Goal: Task Accomplishment & Management: Complete application form

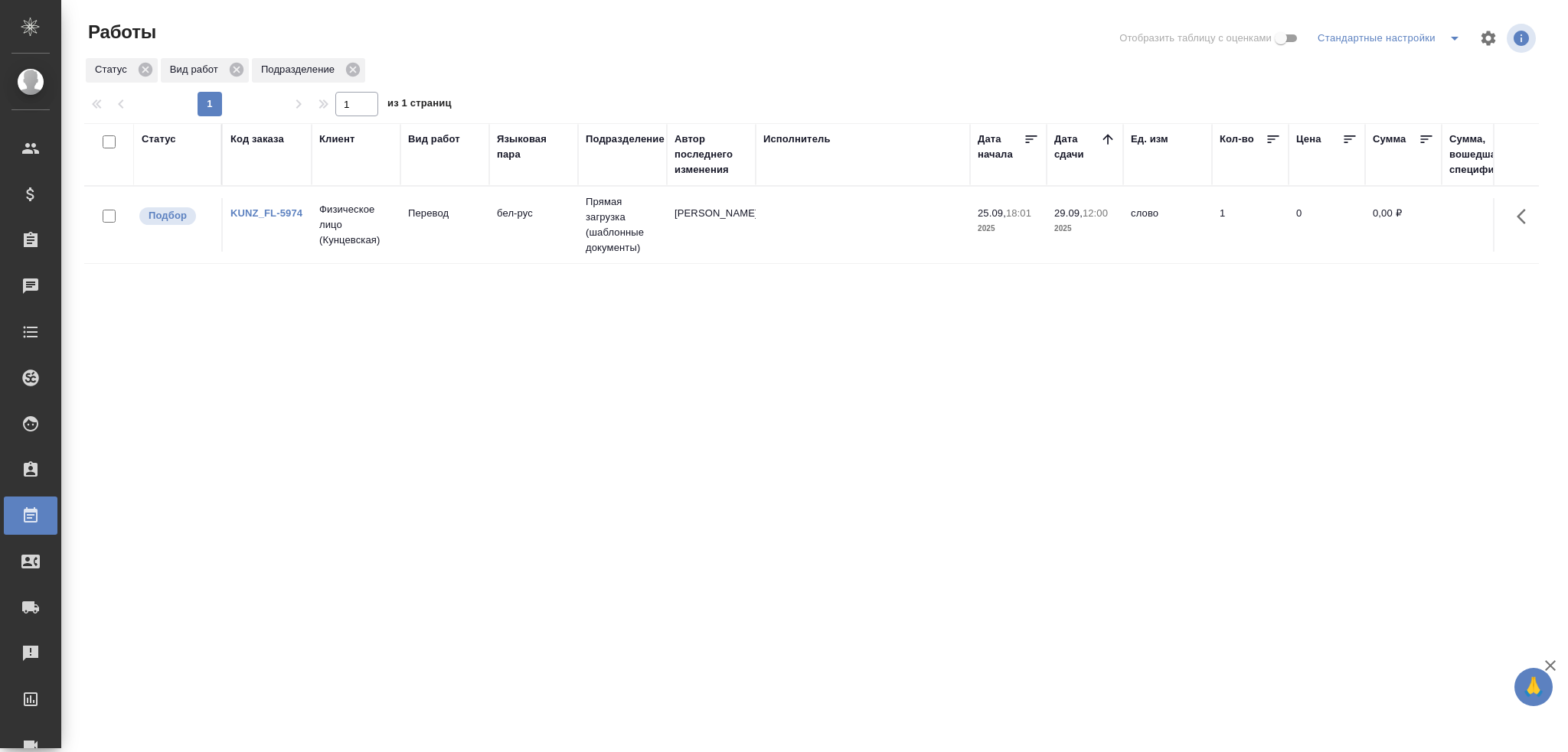
click at [1027, 233] on p "2025" at bounding box center [1008, 229] width 61 height 16
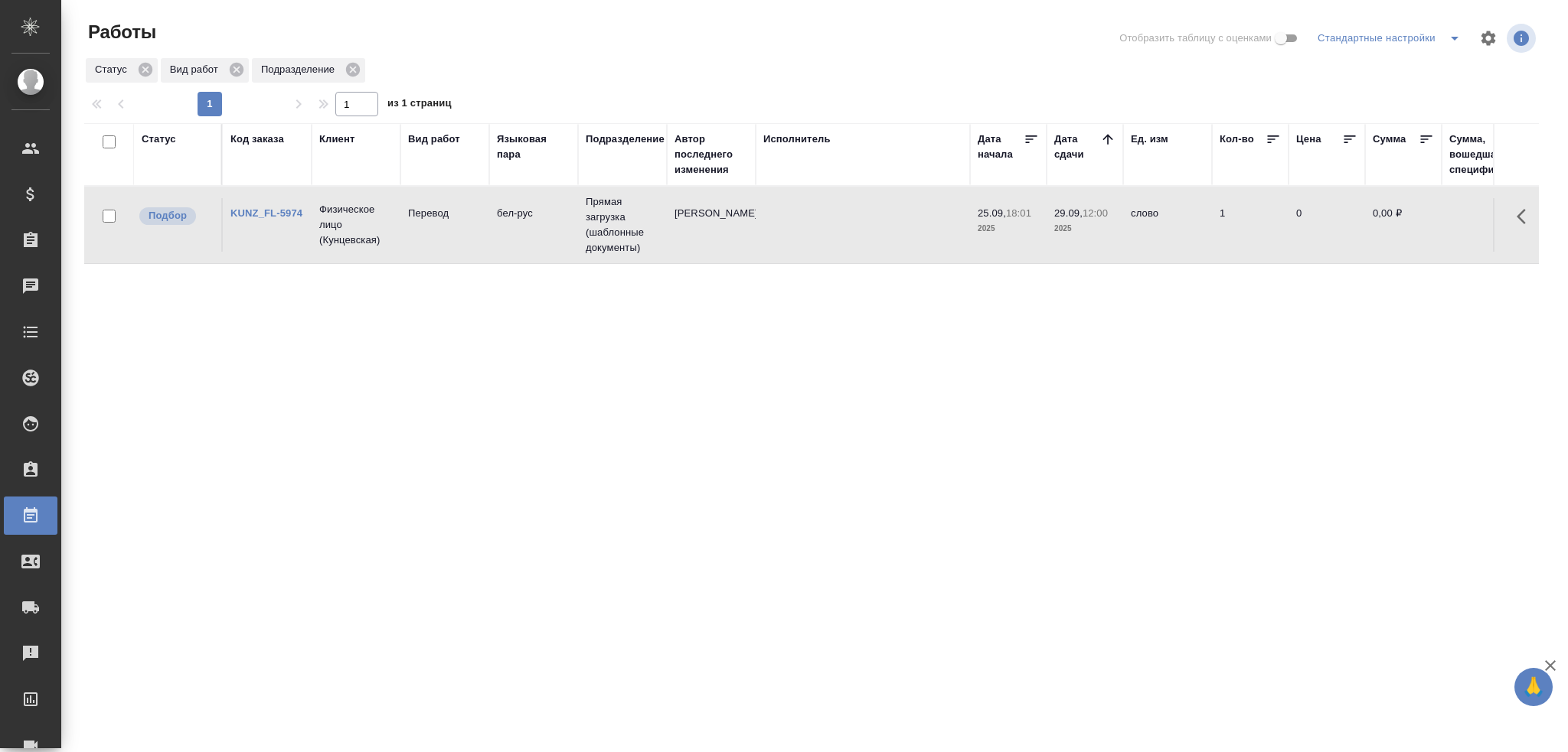
click at [1026, 234] on p "2025" at bounding box center [1008, 229] width 61 height 16
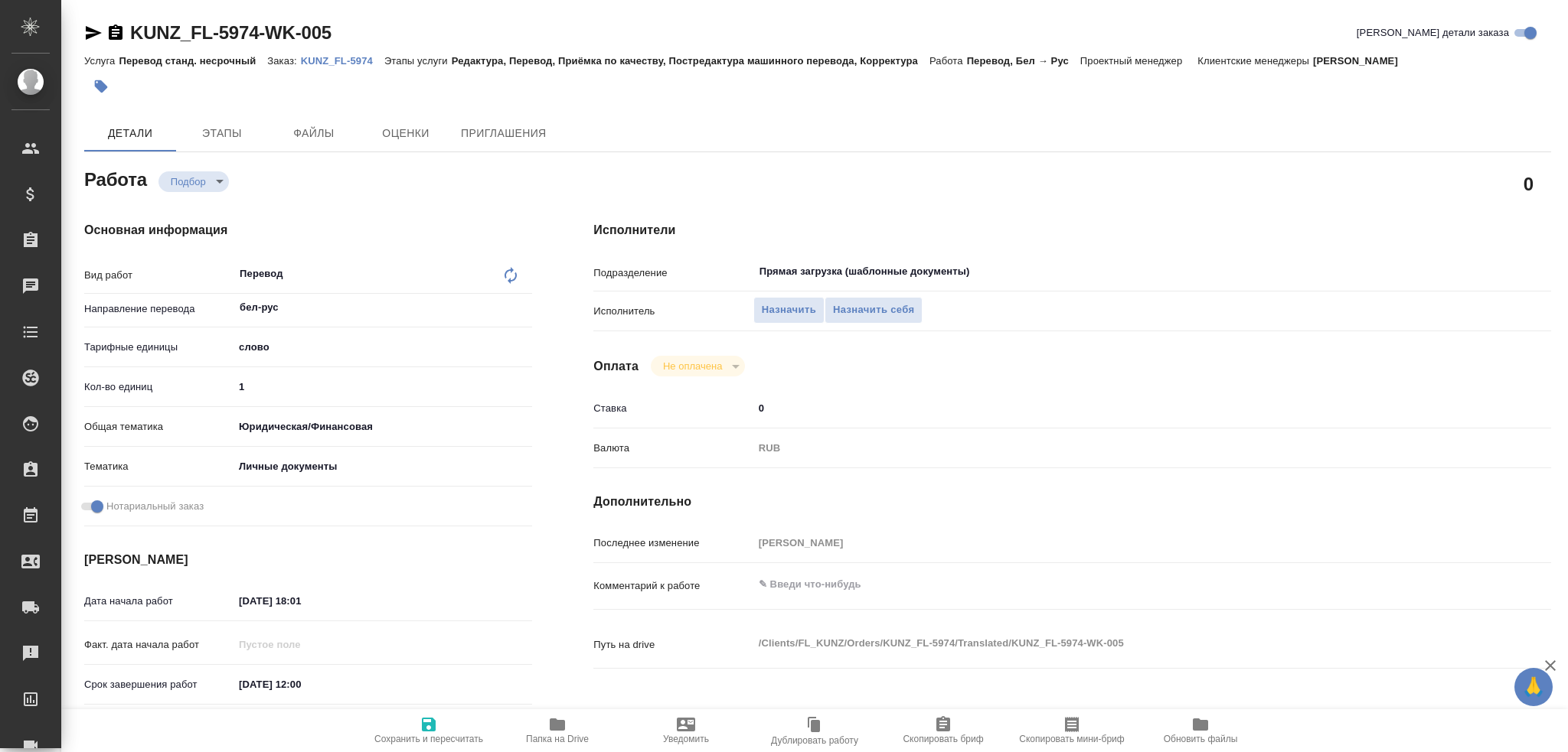
type textarea "x"
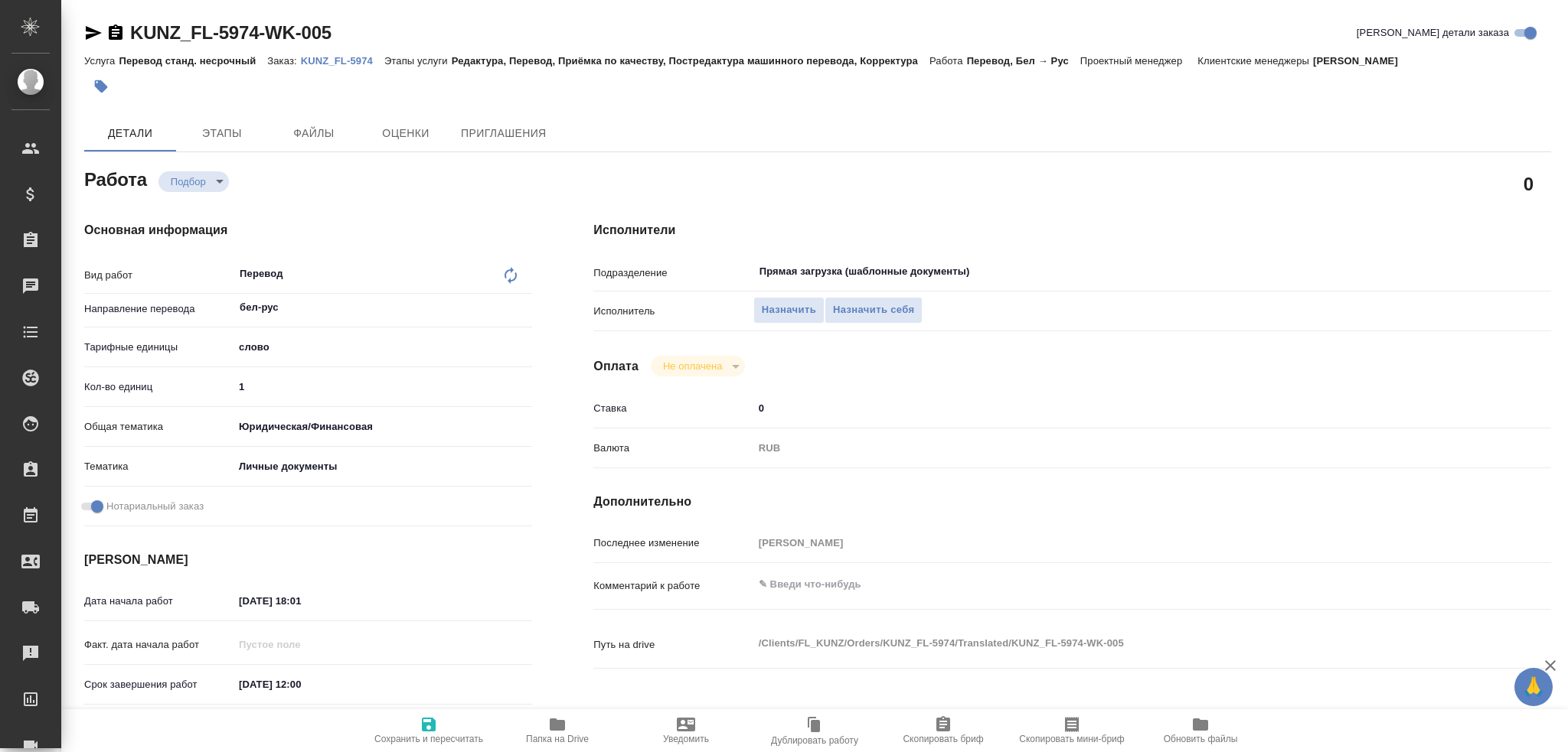
type textarea "x"
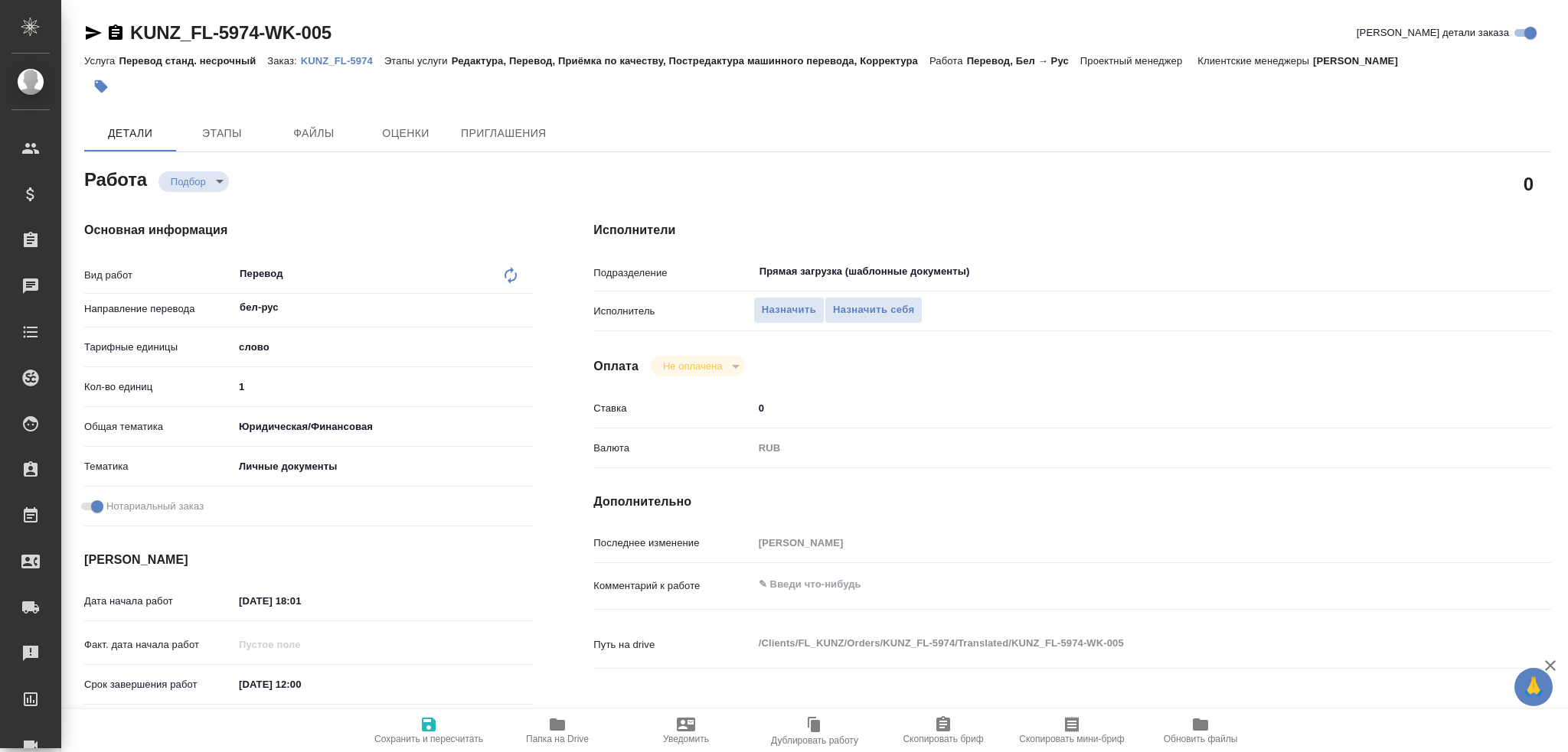
type textarea "x"
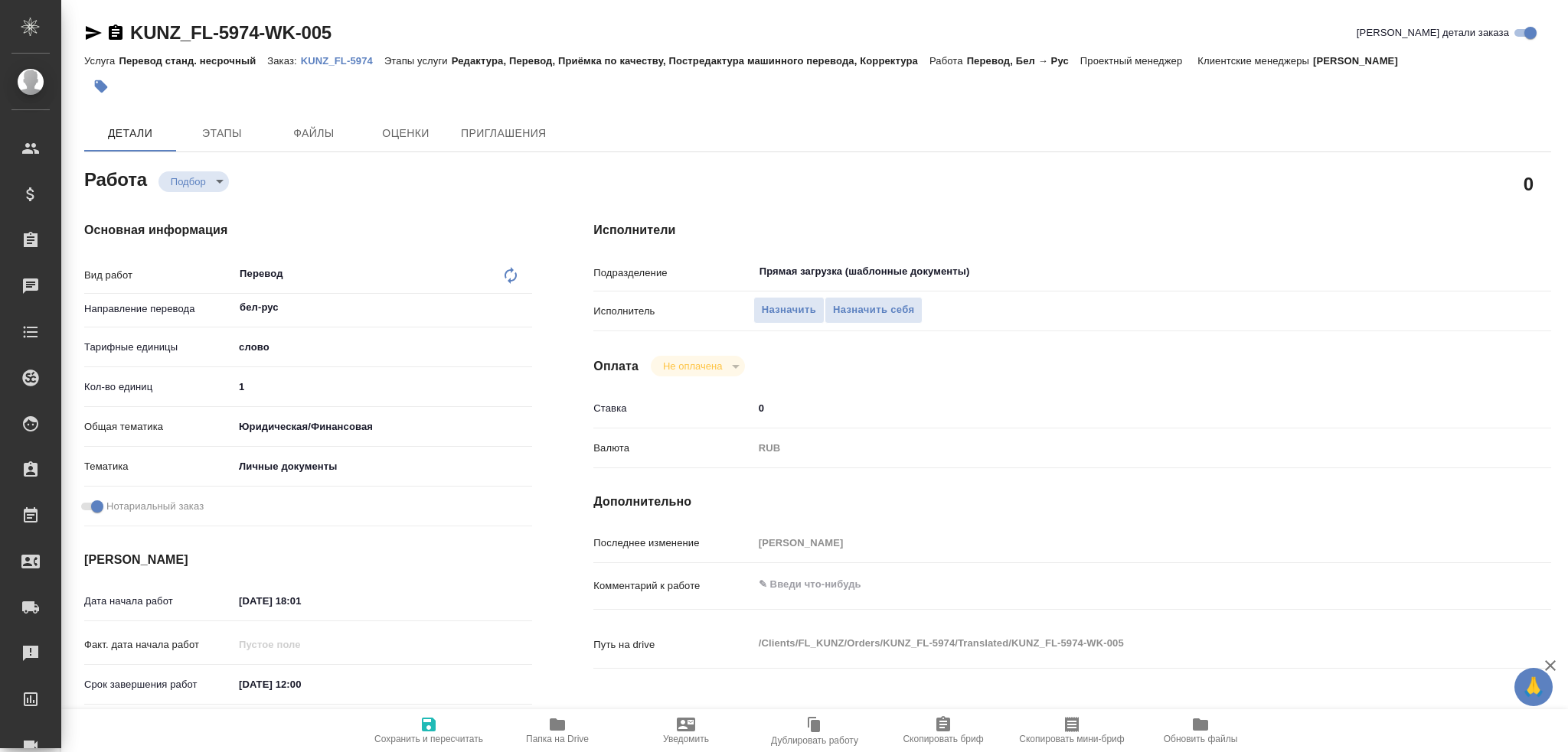
type textarea "x"
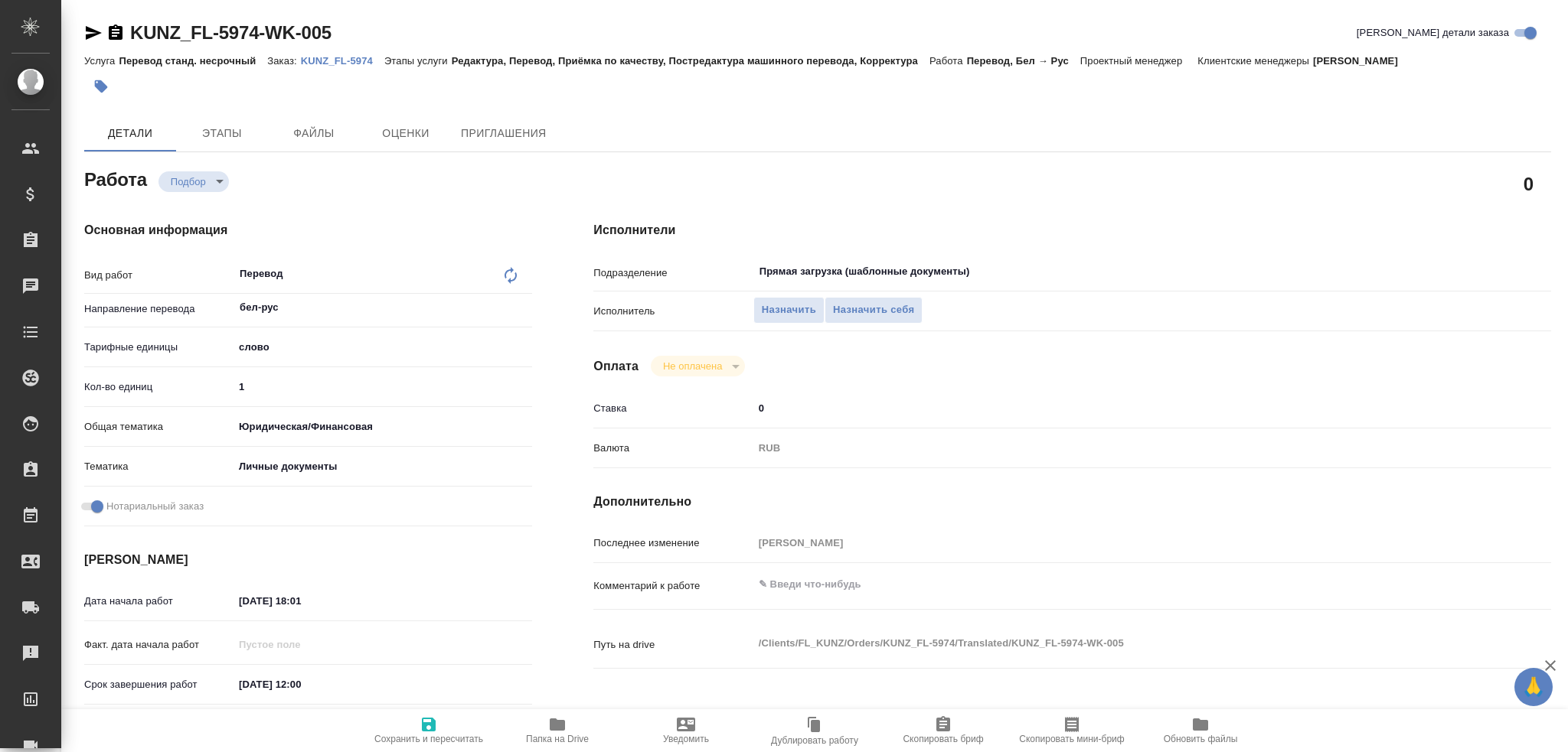
type textarea "x"
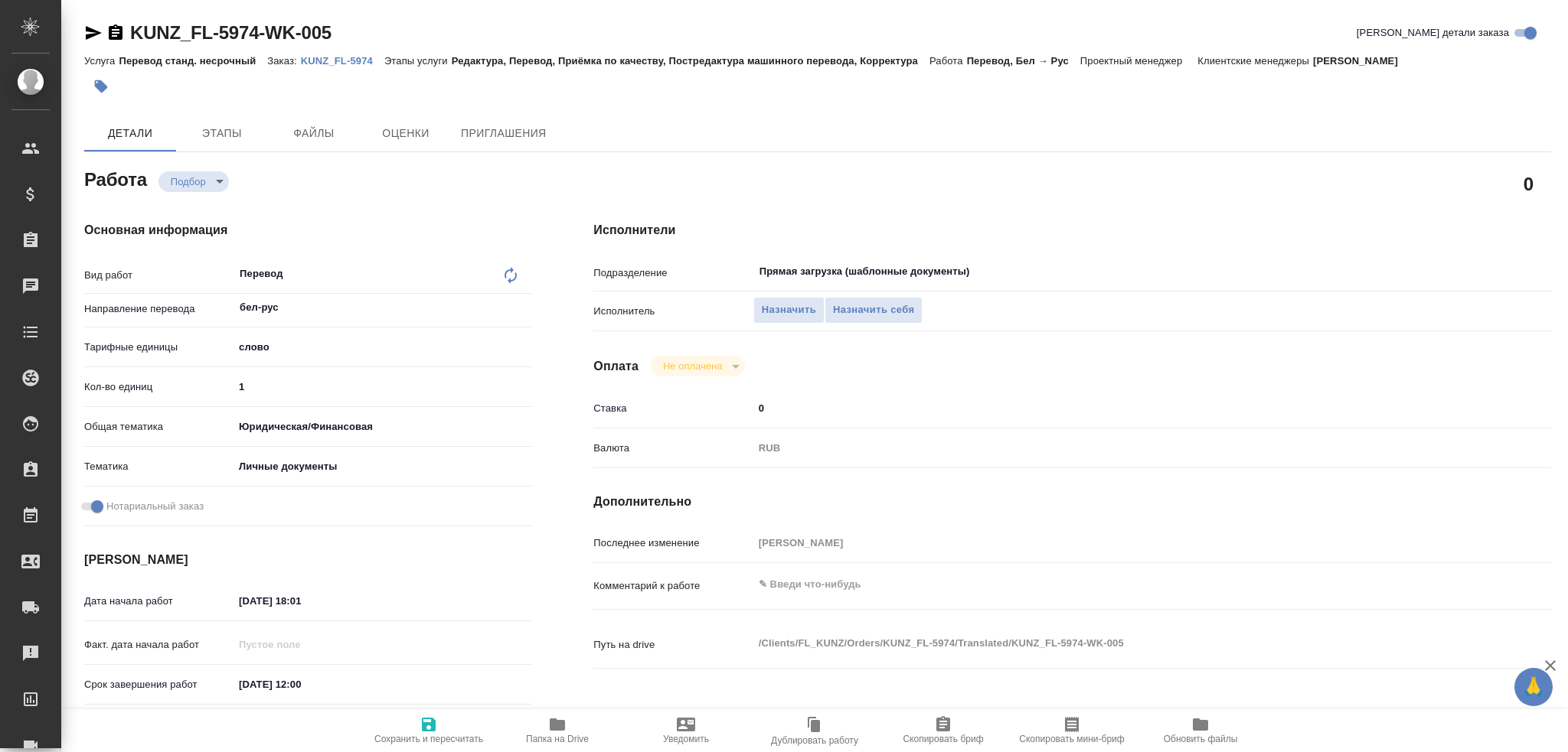
scroll to position [459, 0]
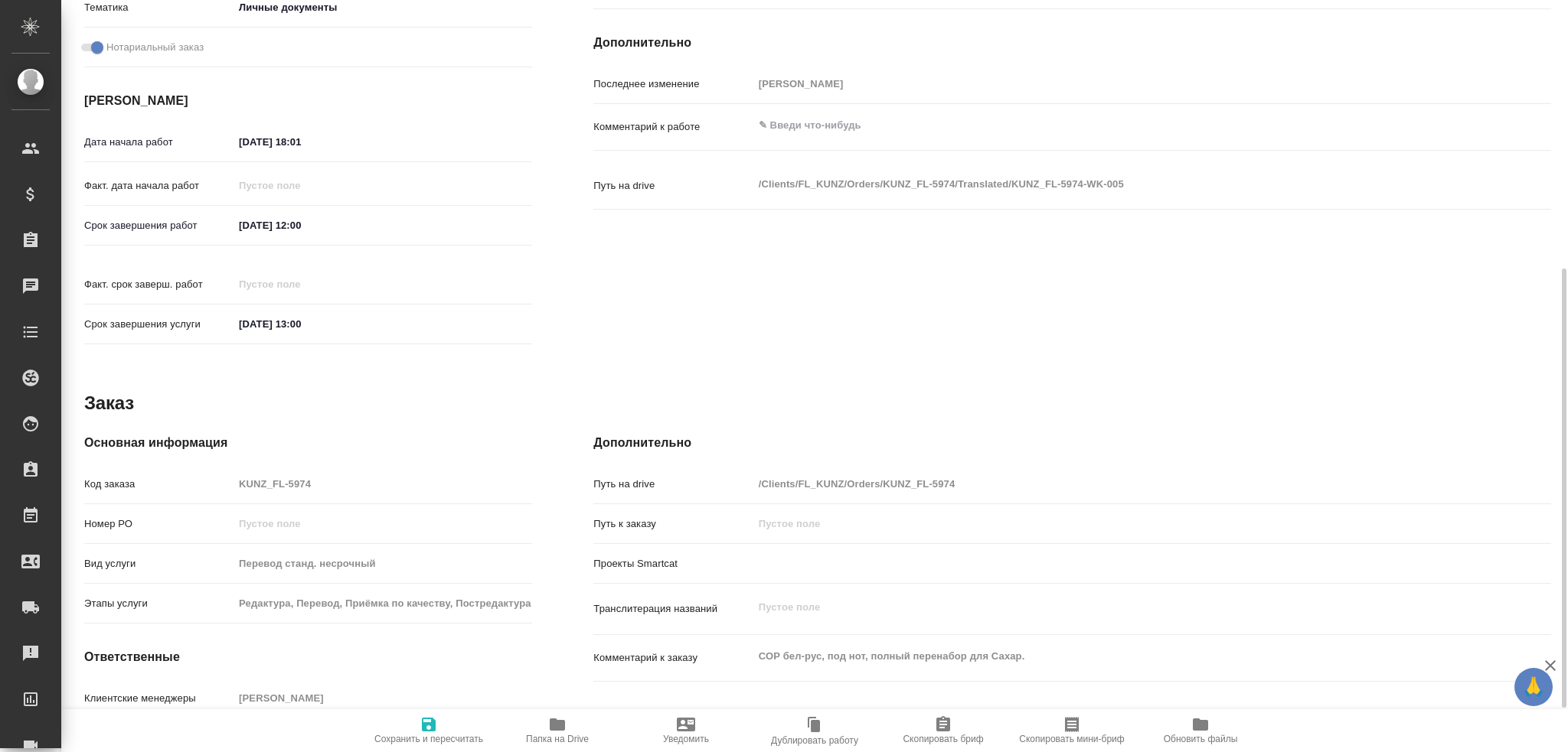
type textarea "x"
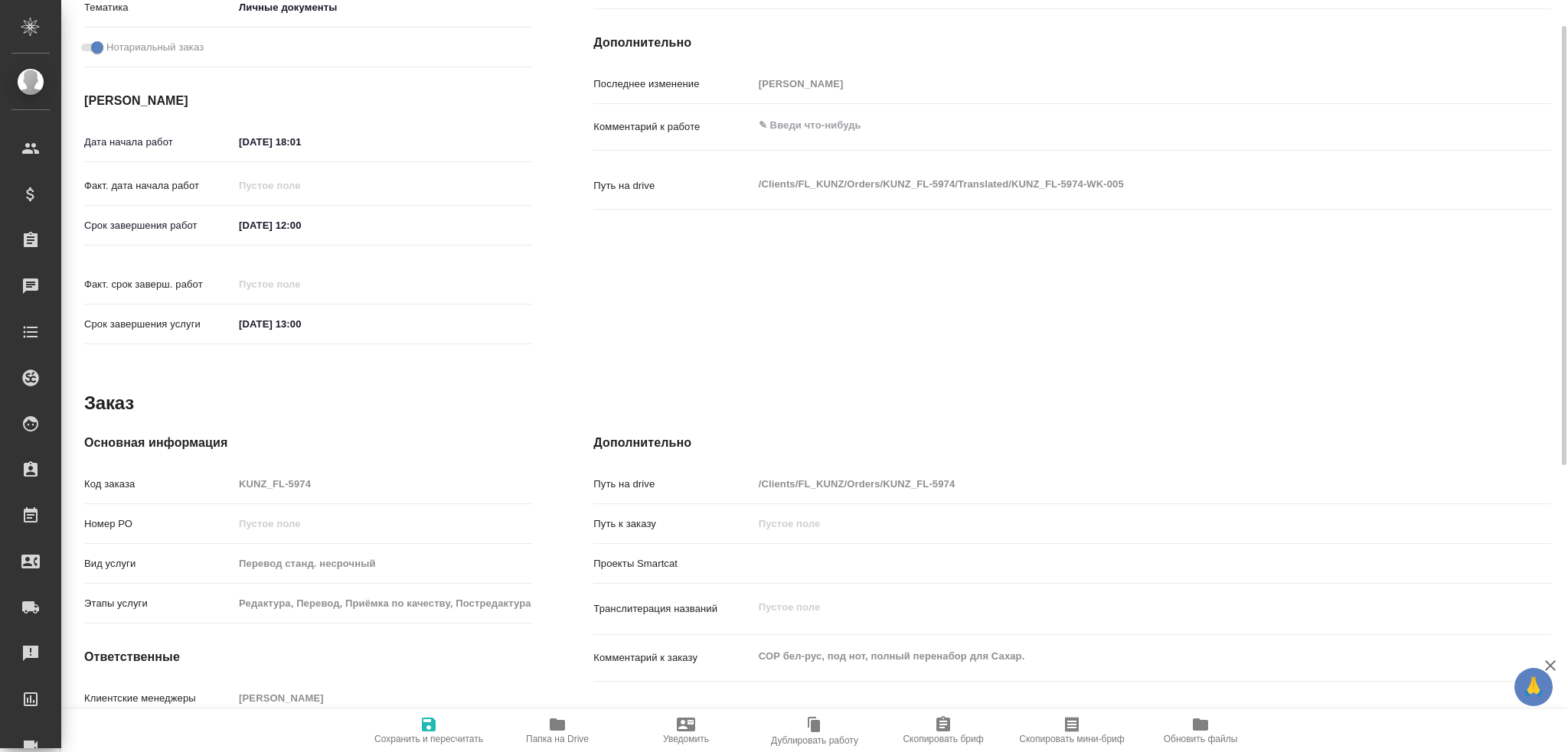
scroll to position [0, 0]
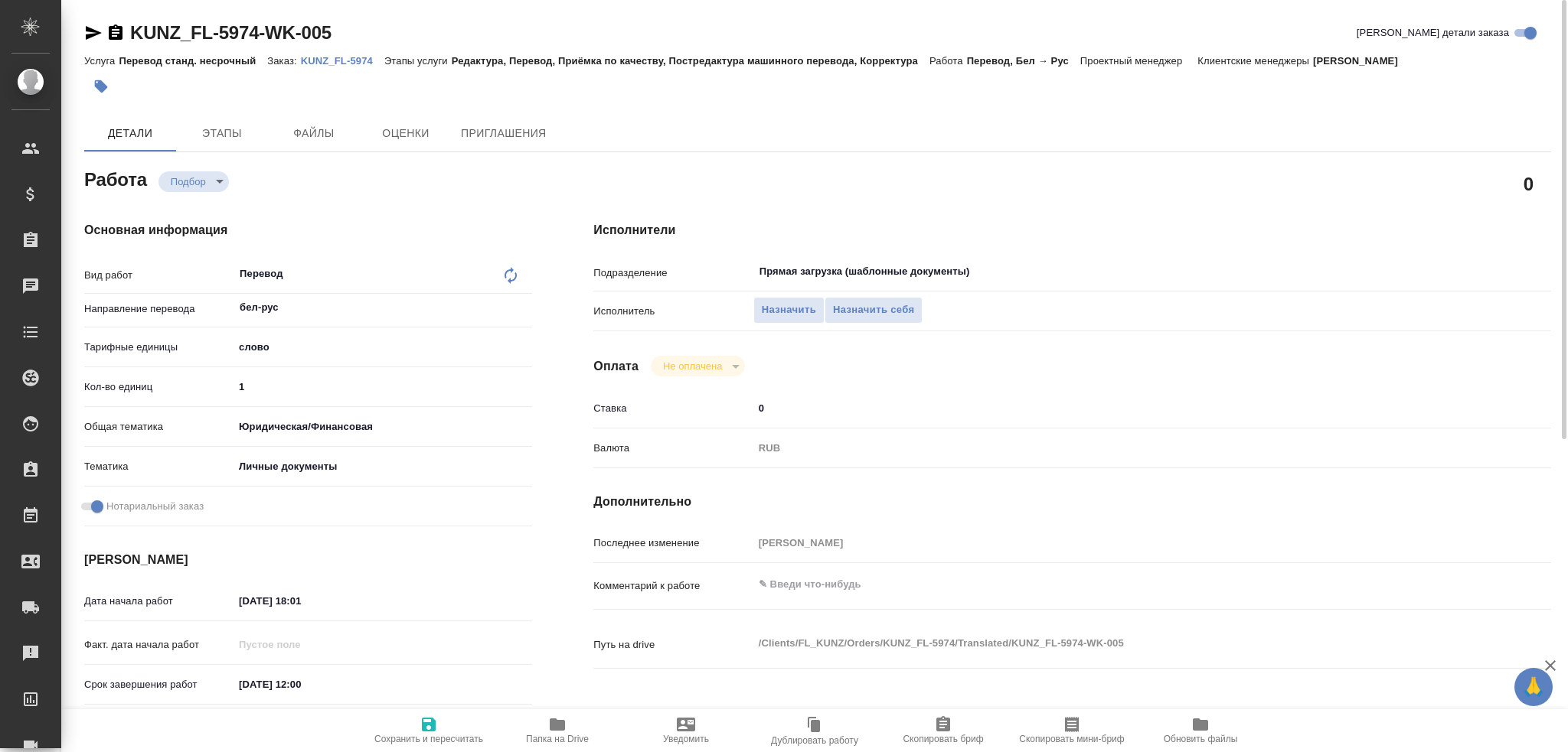
type textarea "x"
